Goal: Task Accomplishment & Management: Use online tool/utility

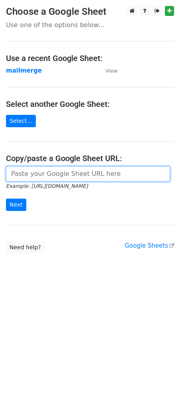
click at [58, 176] on input "url" at bounding box center [88, 173] width 164 height 15
paste input "[URL][DOMAIN_NAME]"
type input "[URL][DOMAIN_NAME]"
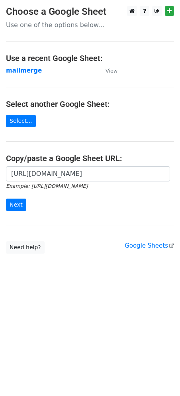
scroll to position [0, 0]
click at [17, 205] on input "Next" at bounding box center [16, 205] width 20 height 12
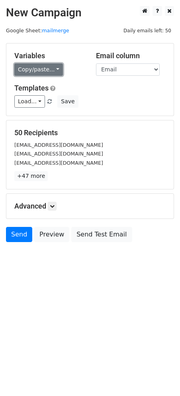
click at [42, 67] on link "Copy/paste..." at bounding box center [38, 69] width 49 height 12
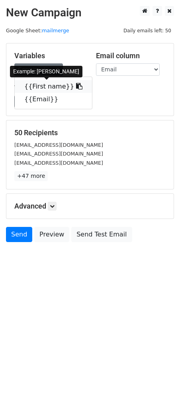
click at [43, 87] on link "{{First name}}" at bounding box center [53, 86] width 77 height 13
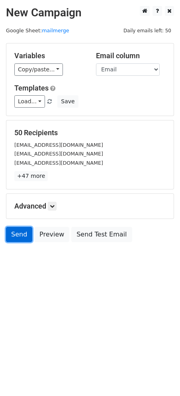
click at [20, 238] on link "Send" at bounding box center [19, 234] width 26 height 15
